Goal: Book appointment/travel/reservation

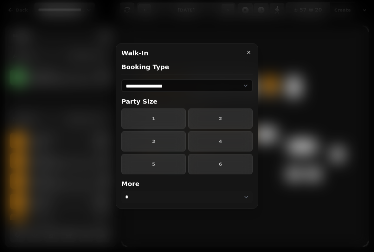
select select "****"
click at [221, 115] on button "2" at bounding box center [220, 119] width 64 height 20
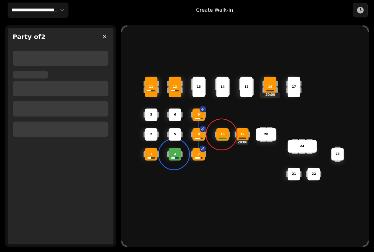
select select "****"
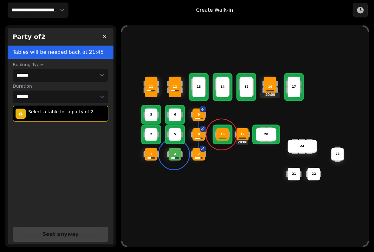
click at [176, 113] on p "6" at bounding box center [175, 115] width 2 height 4
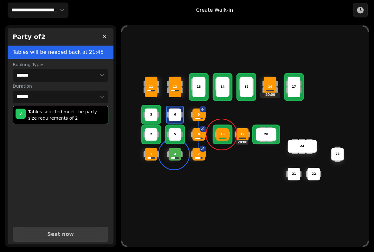
click at [69, 227] on button "Seat now" at bounding box center [61, 234] width 96 height 15
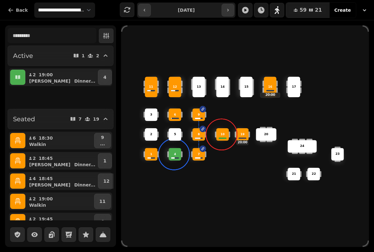
click at [280, 10] on icon "button" at bounding box center [277, 10] width 5 height 8
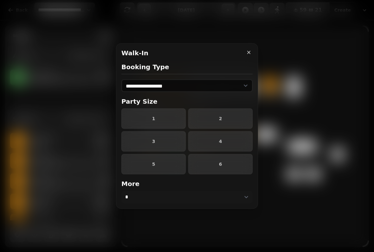
select select "****"
click at [217, 120] on span "2" at bounding box center [221, 119] width 54 height 4
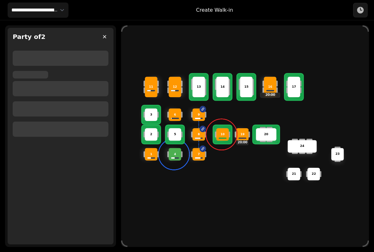
select select "****"
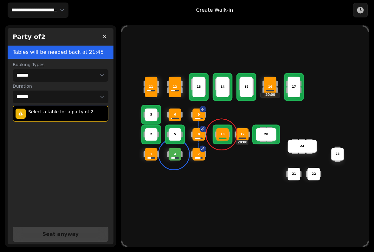
click at [244, 91] on div "15" at bounding box center [246, 87] width 13 height 21
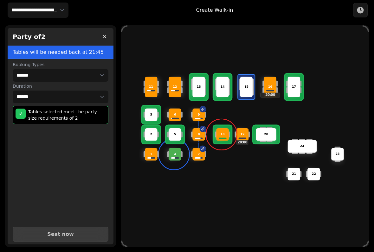
click at [75, 227] on button "Seat now" at bounding box center [61, 234] width 96 height 15
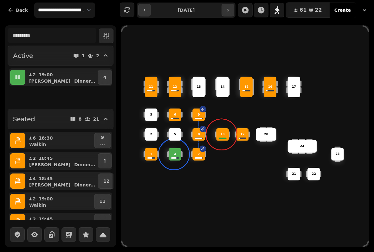
select select "****"
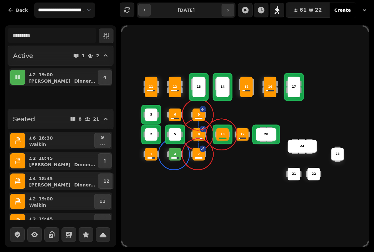
click at [150, 90] on div "11" at bounding box center [151, 87] width 13 height 21
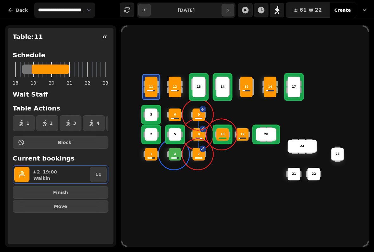
click at [175, 85] on p "12" at bounding box center [175, 87] width 4 height 4
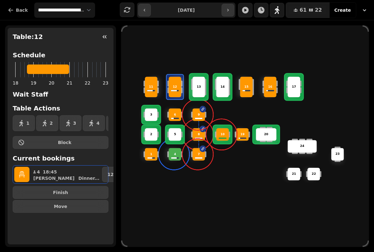
click at [80, 190] on button "Finish" at bounding box center [61, 192] width 96 height 13
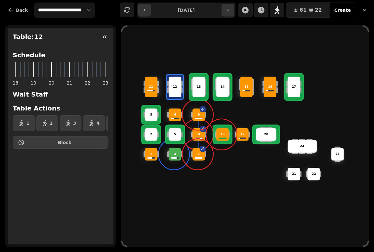
click at [151, 155] on div "1" at bounding box center [151, 154] width 13 height 13
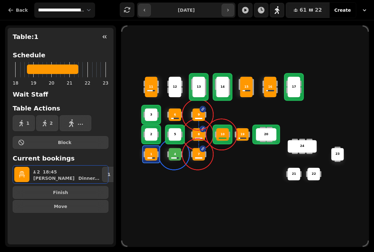
click at [74, 195] on button "Finish" at bounding box center [61, 192] width 96 height 13
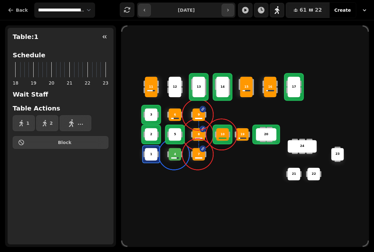
click at [243, 139] on div "19" at bounding box center [242, 134] width 13 height 13
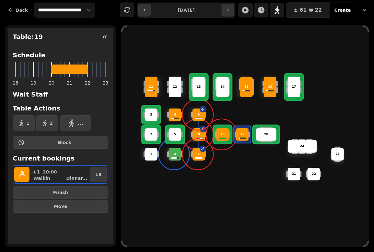
click at [223, 133] on p "10" at bounding box center [223, 135] width 4 height 4
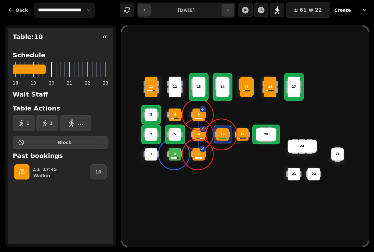
click at [27, 170] on button "button" at bounding box center [21, 172] width 15 height 15
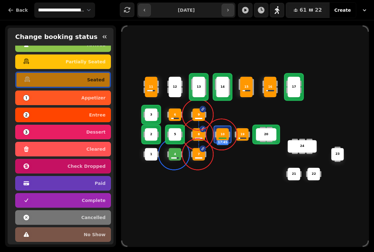
scroll to position [32, 0]
click at [87, 198] on p "complete" at bounding box center [94, 200] width 24 height 4
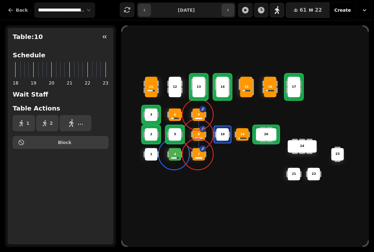
click at [246, 88] on div "15" at bounding box center [246, 87] width 13 height 21
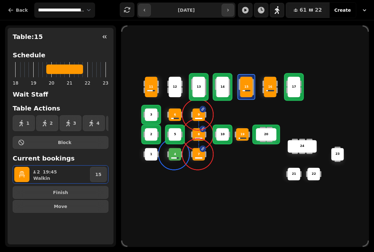
click at [85, 191] on span "Finish" at bounding box center [60, 193] width 85 height 4
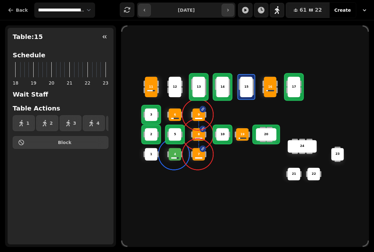
click at [104, 36] on icon "button" at bounding box center [104, 37] width 6 height 6
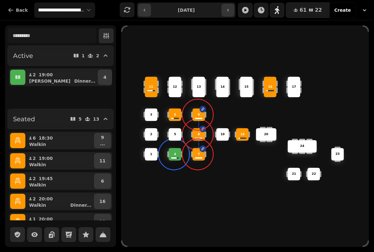
click at [105, 79] on button "4" at bounding box center [105, 77] width 14 height 15
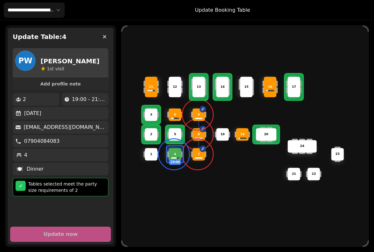
click at [104, 36] on icon "button" at bounding box center [104, 37] width 6 height 6
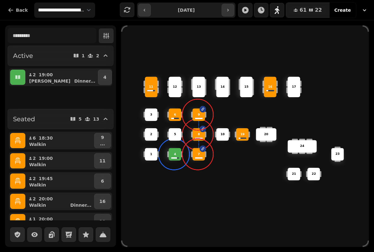
scroll to position [0, 0]
